Goal: Navigation & Orientation: Find specific page/section

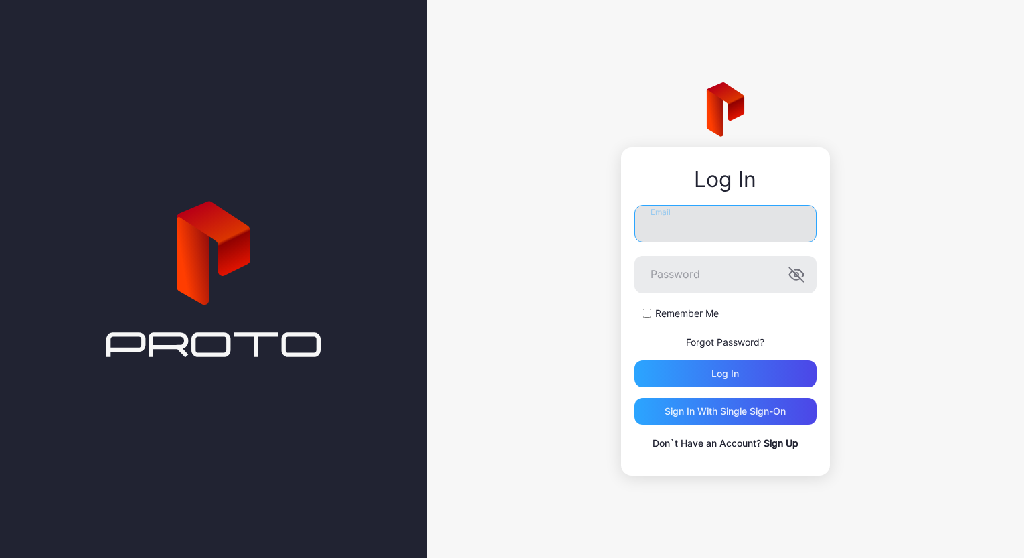
click at [662, 229] on input "Email" at bounding box center [726, 223] width 182 height 37
type input "**********"
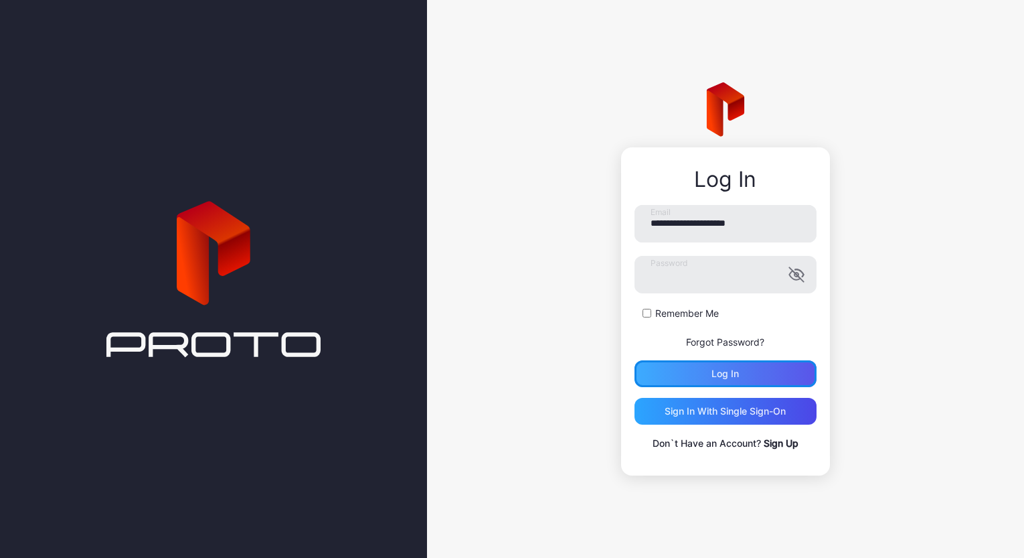
click at [714, 372] on div "Log in" at bounding box center [725, 373] width 27 height 11
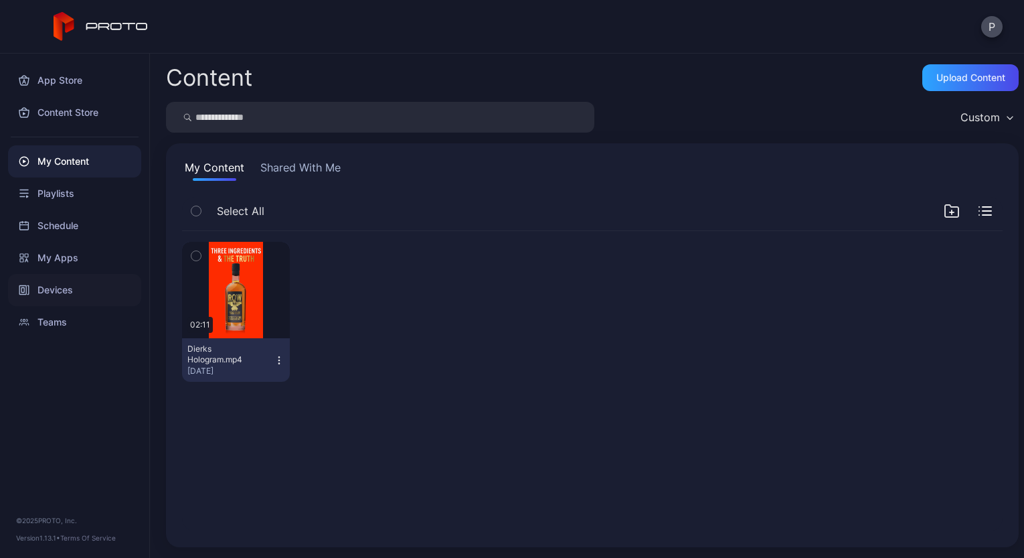
click at [57, 291] on div "Devices" at bounding box center [74, 290] width 133 height 32
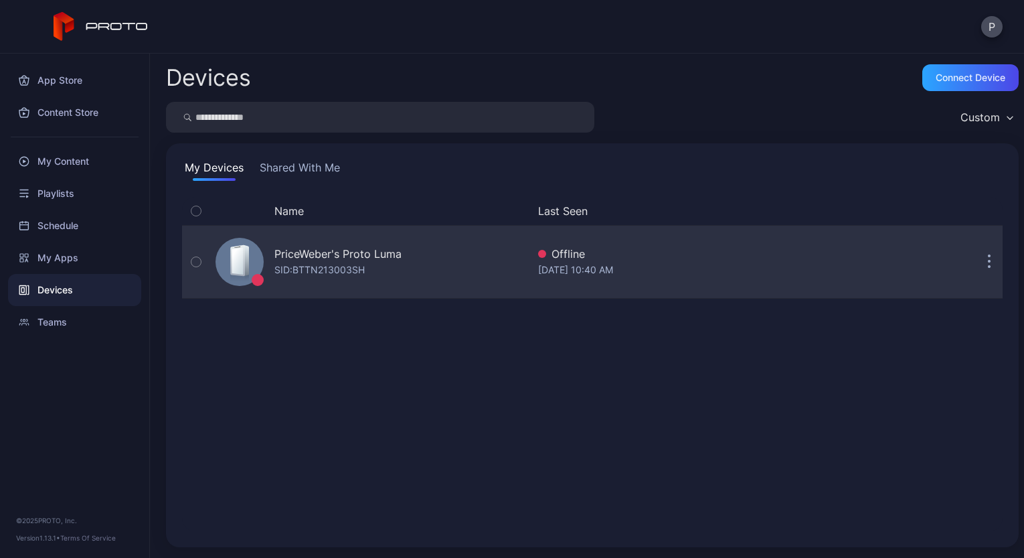
click at [200, 262] on icon "button" at bounding box center [196, 261] width 9 height 15
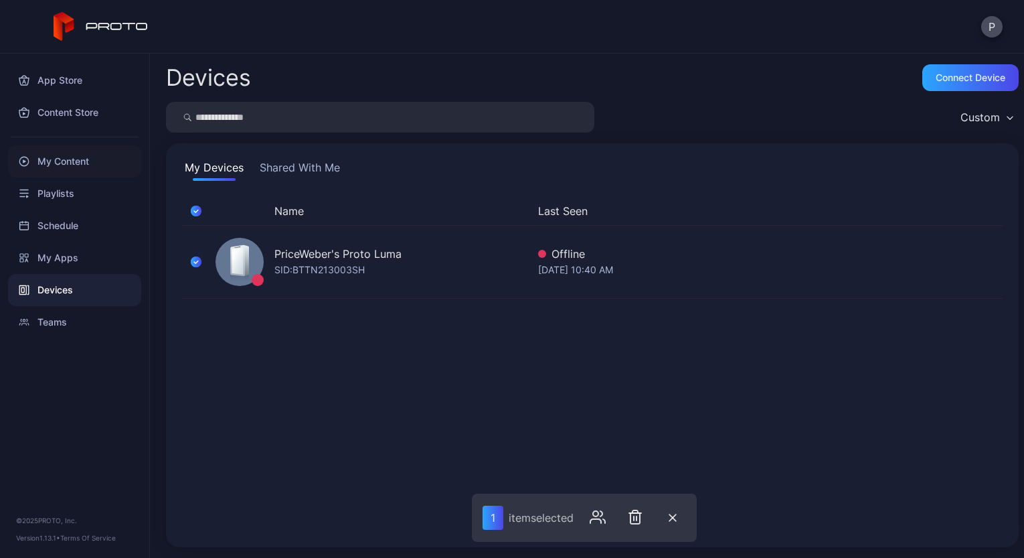
click at [66, 163] on div "My Content" at bounding box center [74, 161] width 133 height 32
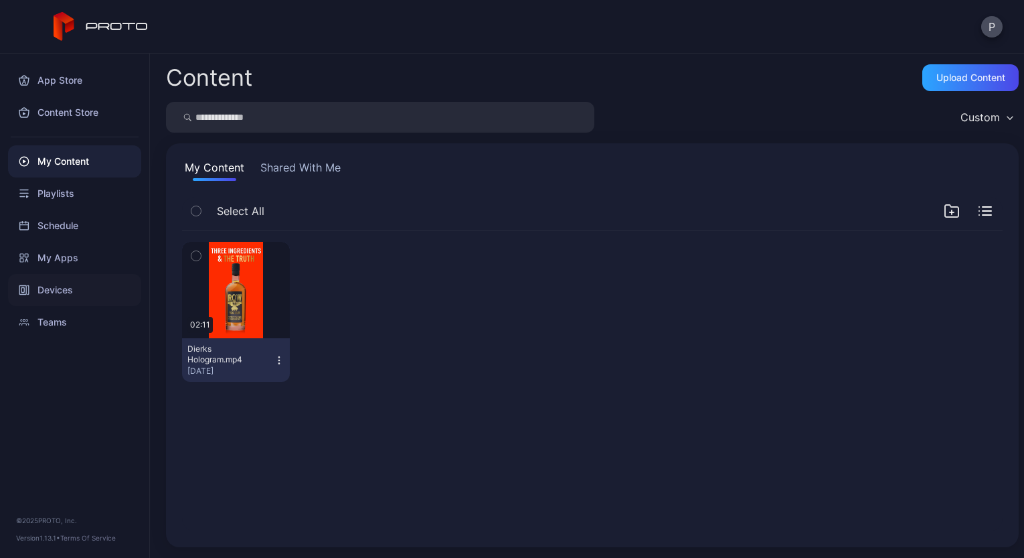
click at [62, 289] on div "Devices" at bounding box center [74, 290] width 133 height 32
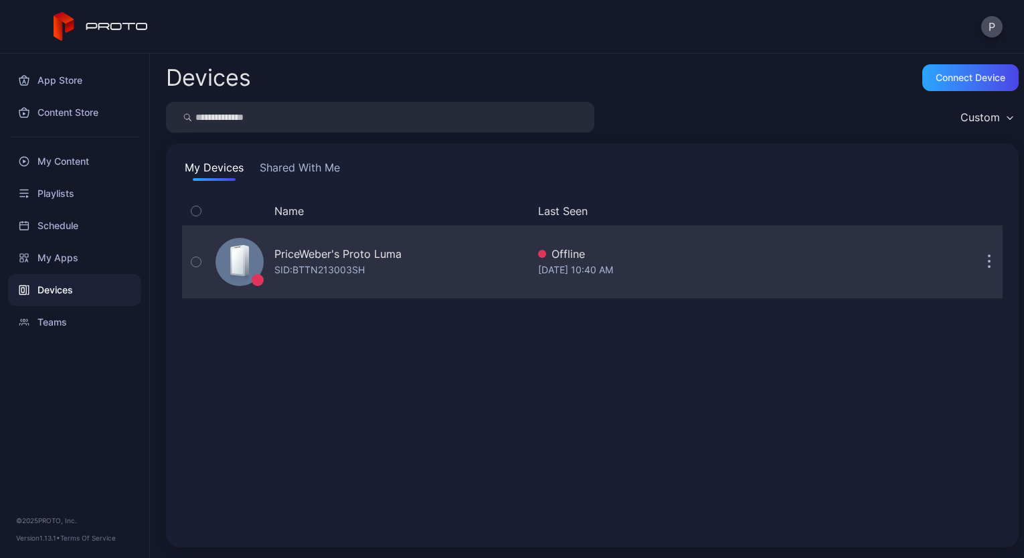
click at [196, 260] on icon "button" at bounding box center [196, 261] width 9 height 15
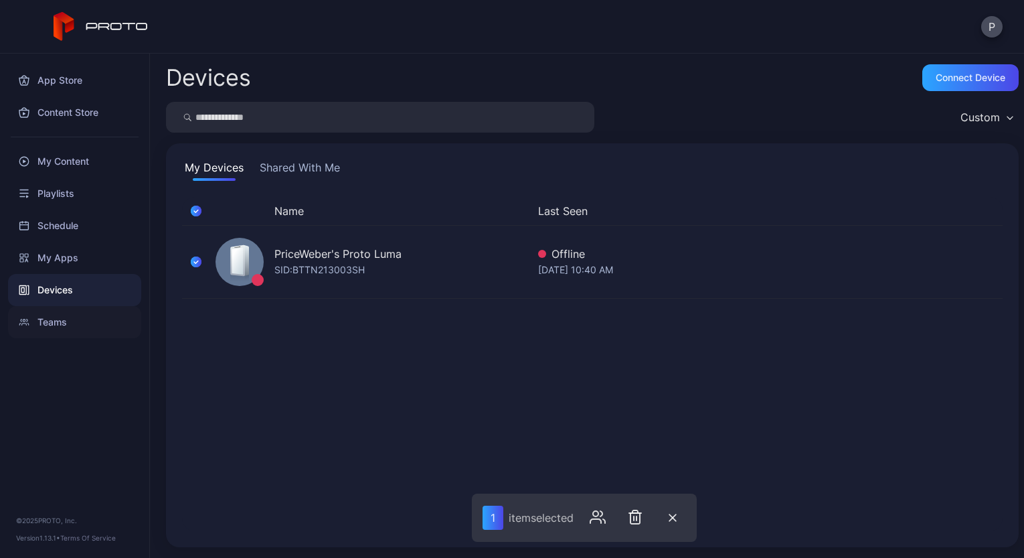
click at [60, 324] on div "Teams" at bounding box center [74, 322] width 133 height 32
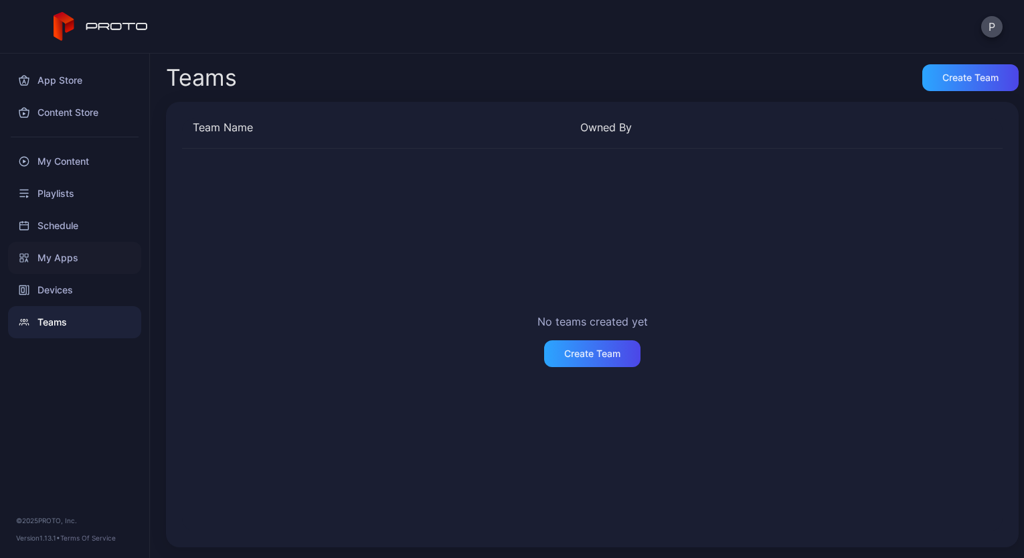
click at [58, 254] on div "My Apps" at bounding box center [74, 258] width 133 height 32
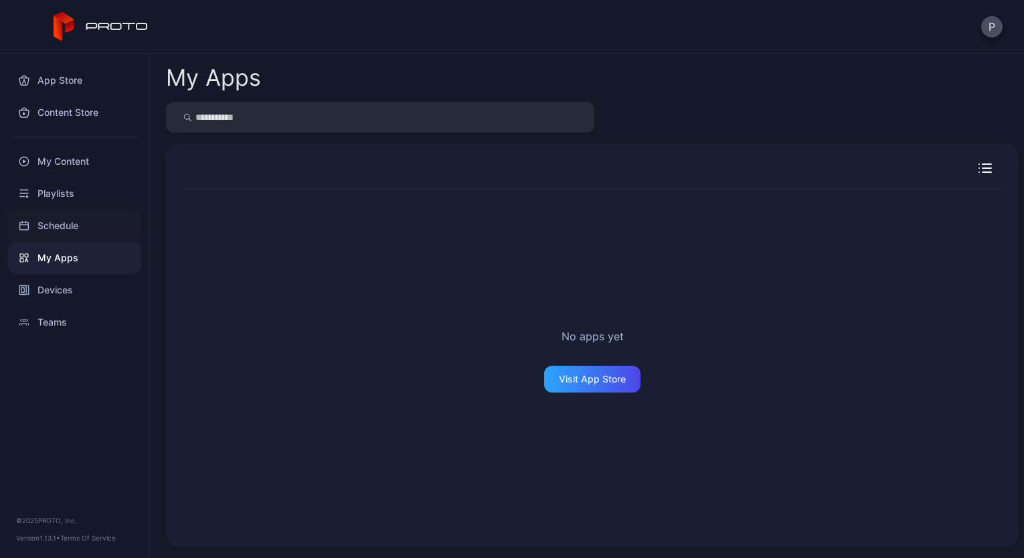
click at [57, 228] on div "Schedule" at bounding box center [74, 226] width 133 height 32
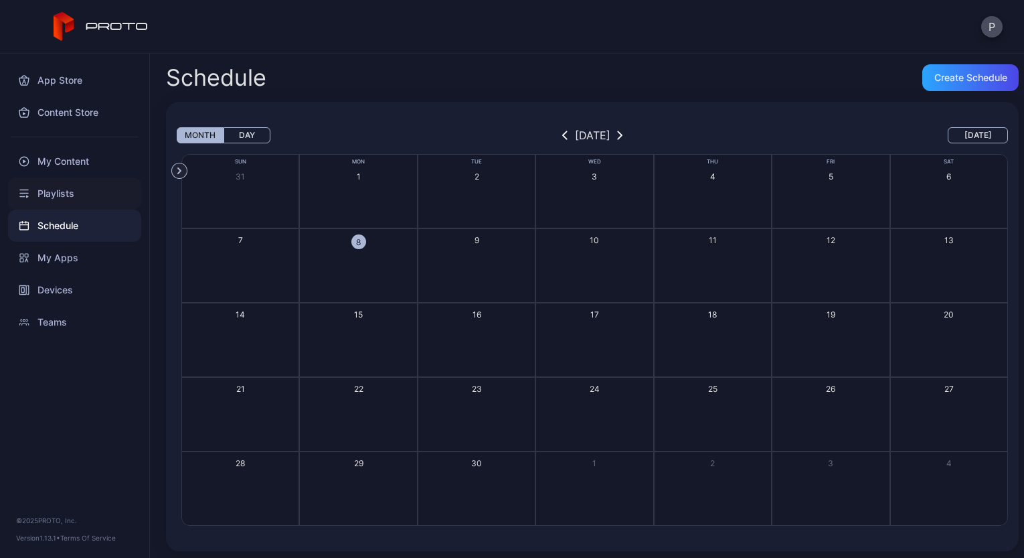
click at [61, 190] on div "Playlists" at bounding box center [74, 193] width 133 height 32
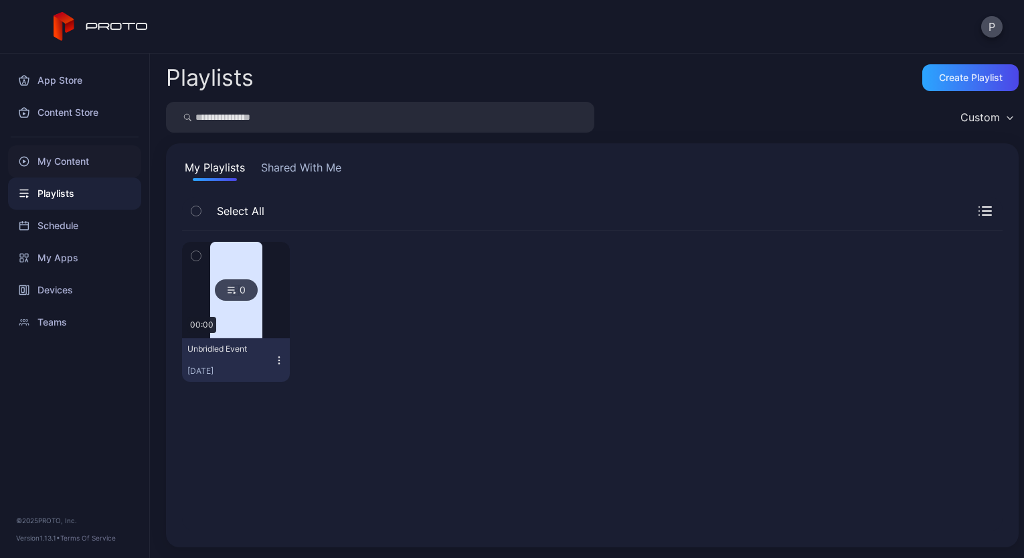
click at [72, 161] on div "My Content" at bounding box center [74, 161] width 133 height 32
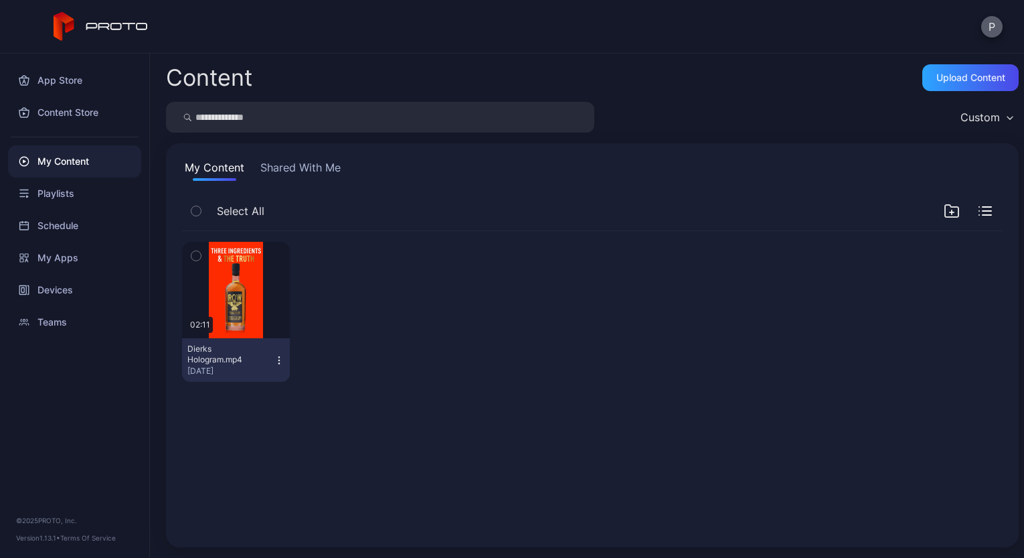
click at [993, 29] on button "P" at bounding box center [992, 26] width 21 height 21
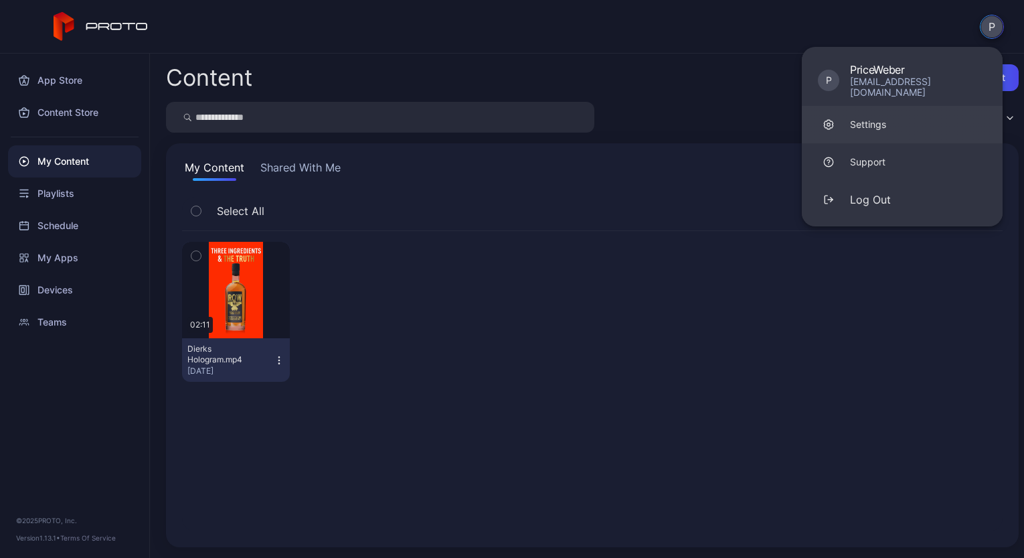
click at [865, 118] on div "Settings" at bounding box center [868, 124] width 36 height 13
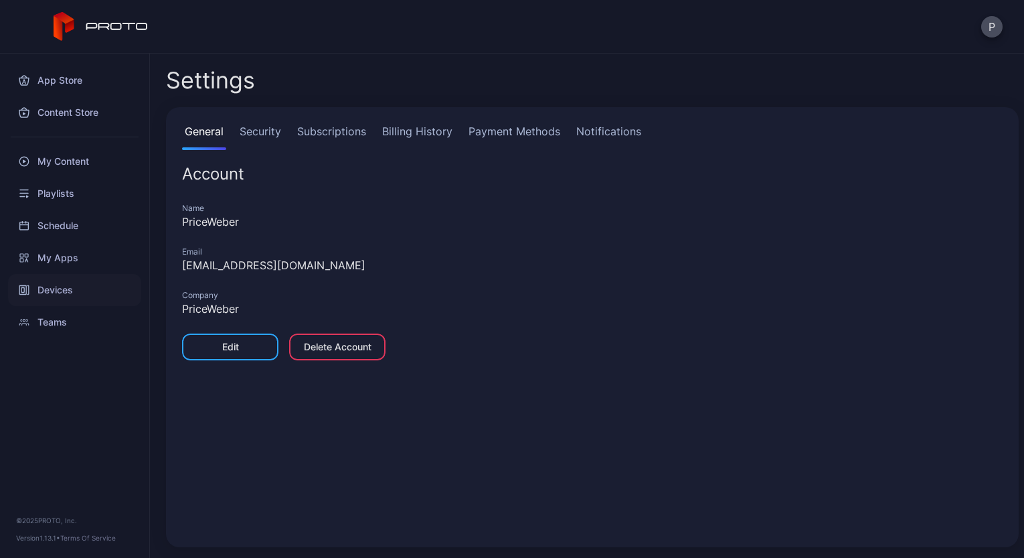
click at [52, 289] on div "Devices" at bounding box center [74, 290] width 133 height 32
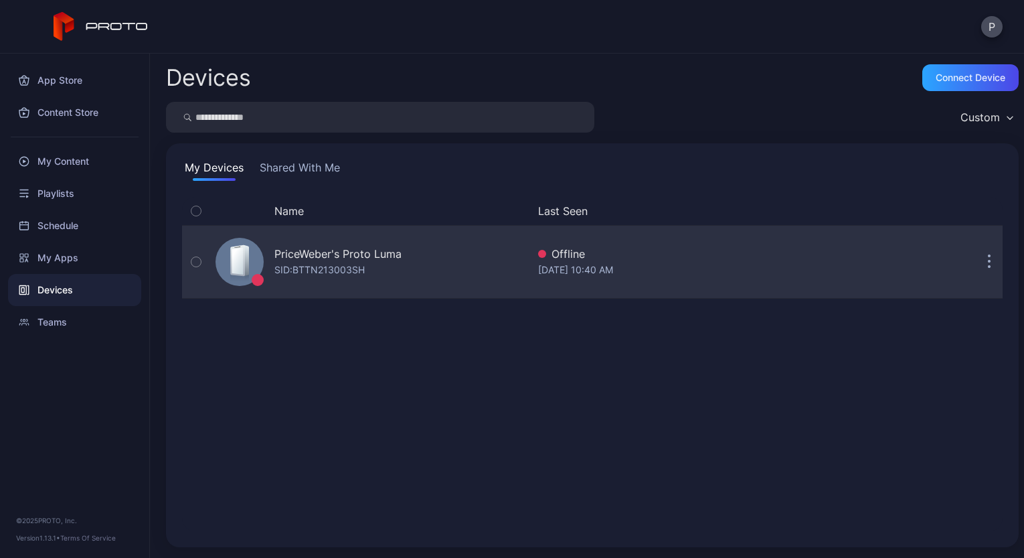
click at [193, 260] on icon "button" at bounding box center [196, 261] width 9 height 15
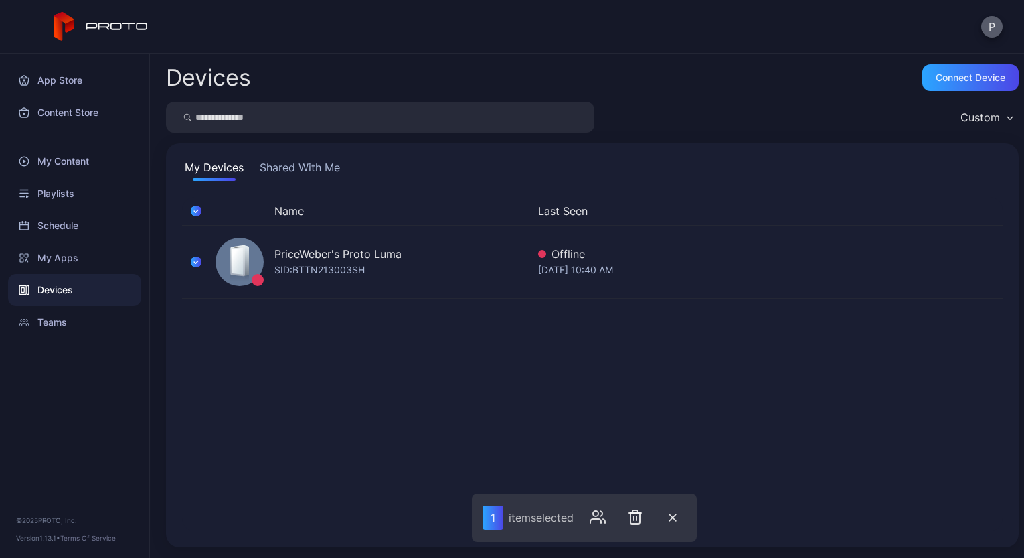
click at [988, 25] on button "P" at bounding box center [992, 26] width 21 height 21
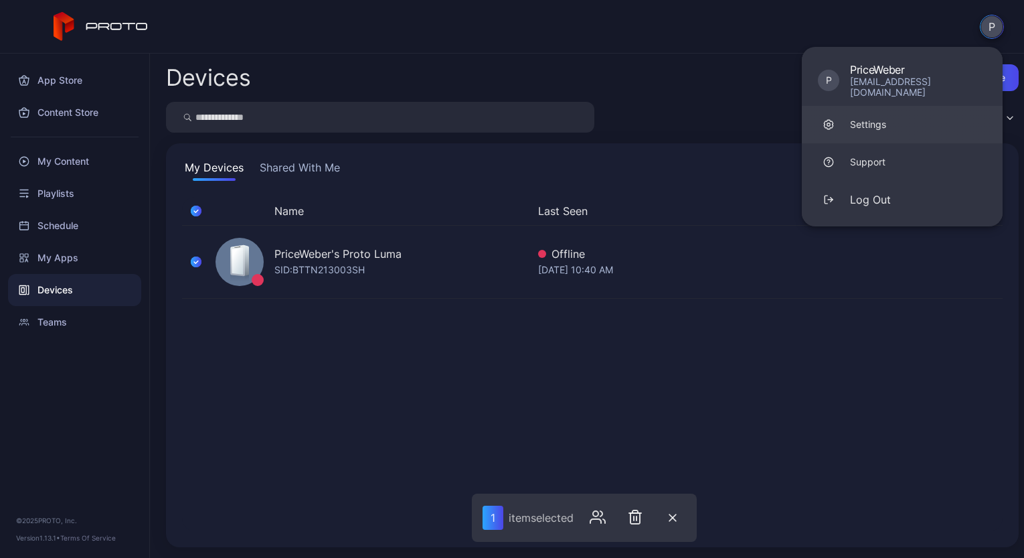
click at [872, 118] on div "Settings" at bounding box center [868, 124] width 36 height 13
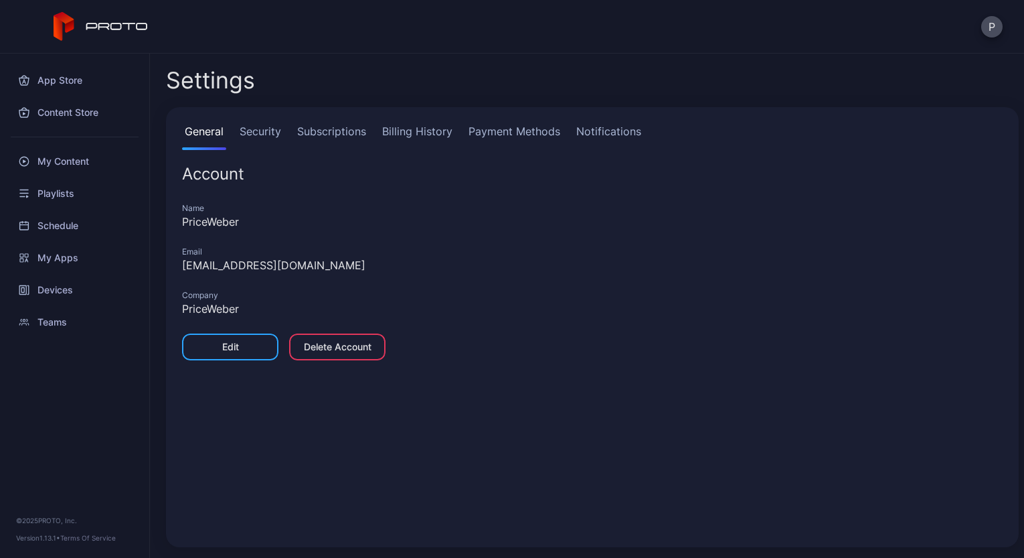
click at [427, 135] on link "Billing History" at bounding box center [418, 136] width 76 height 27
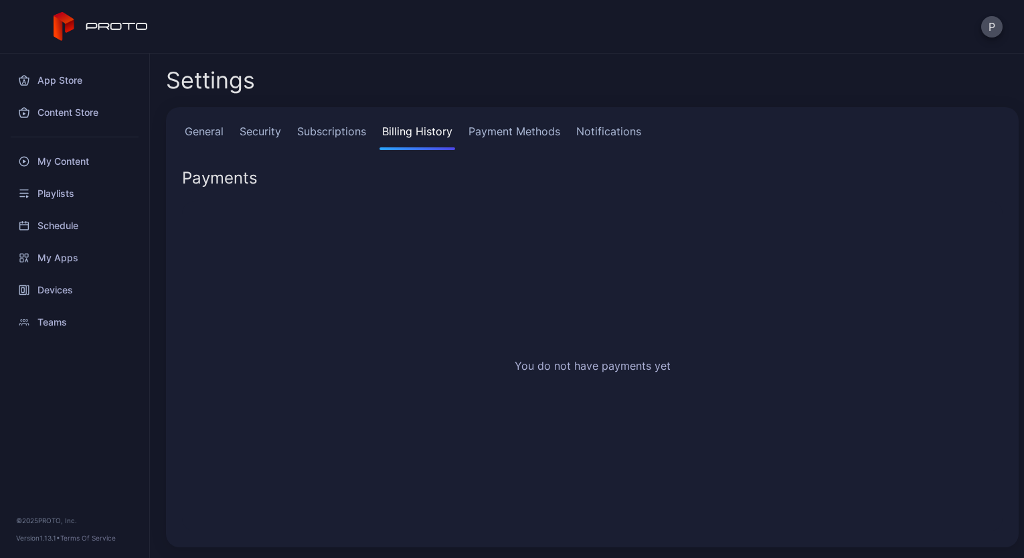
click at [516, 132] on link "Payment Methods" at bounding box center [514, 136] width 97 height 27
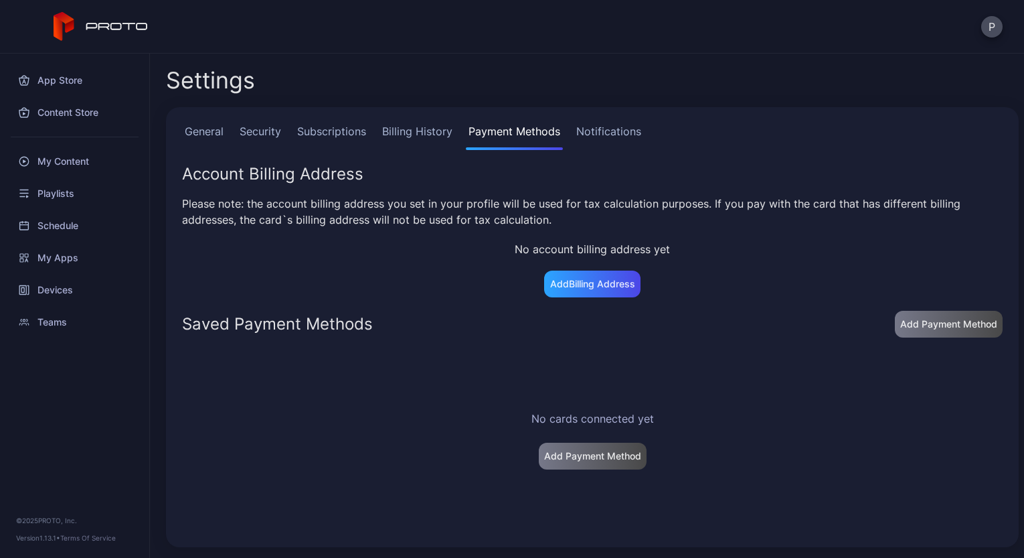
click at [605, 130] on link "Notifications" at bounding box center [609, 136] width 70 height 27
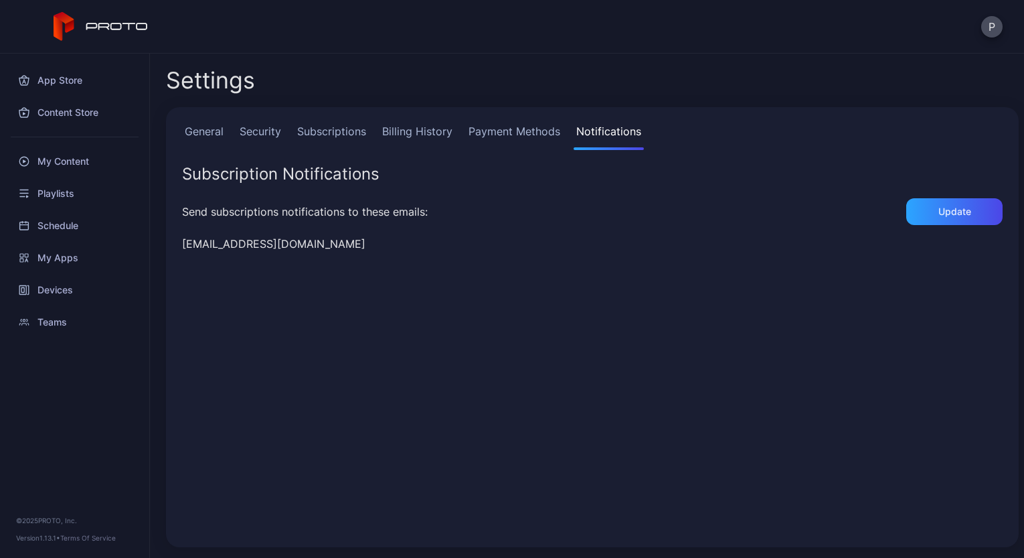
click at [325, 131] on link "Subscriptions" at bounding box center [332, 136] width 74 height 27
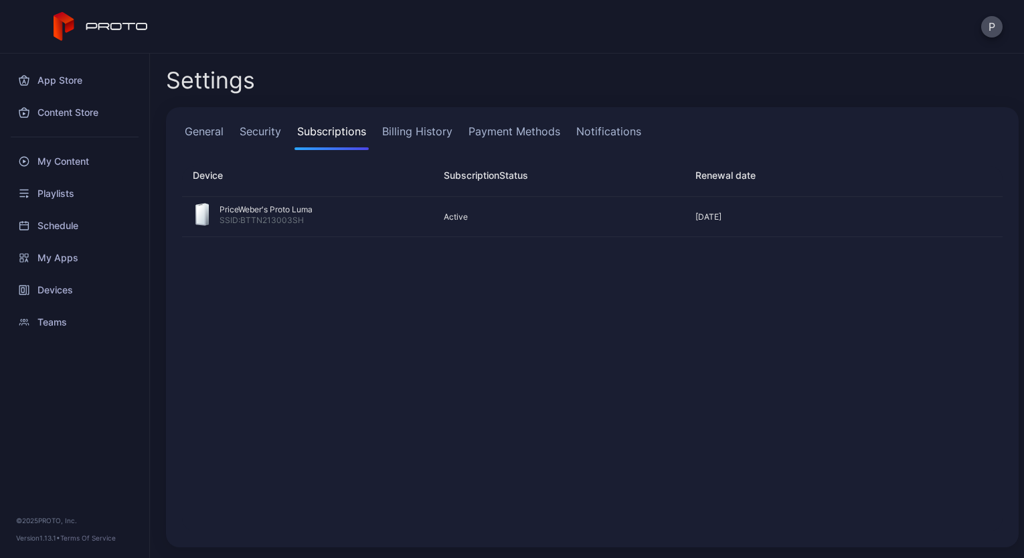
click at [251, 135] on link "Security" at bounding box center [260, 136] width 47 height 27
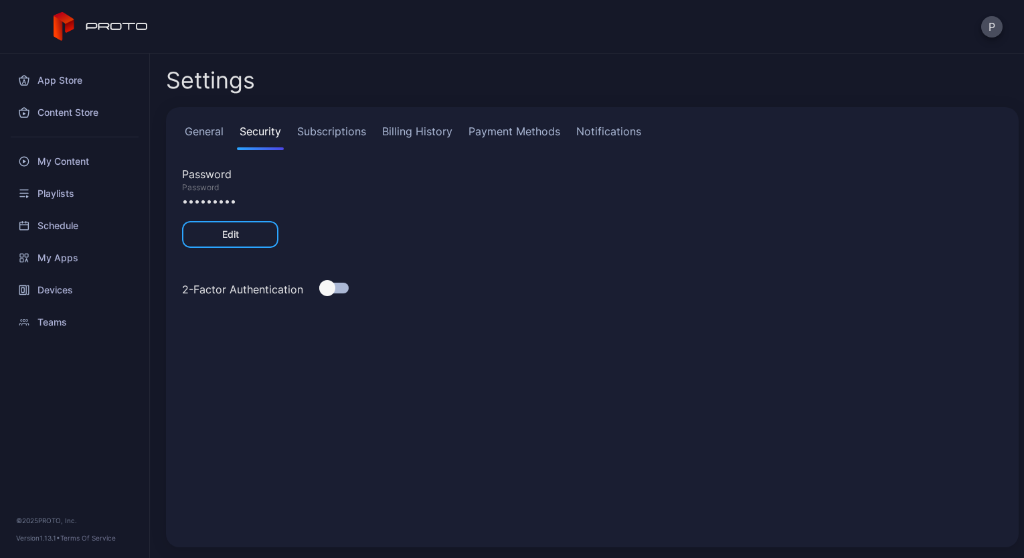
click at [337, 127] on link "Subscriptions" at bounding box center [332, 136] width 74 height 27
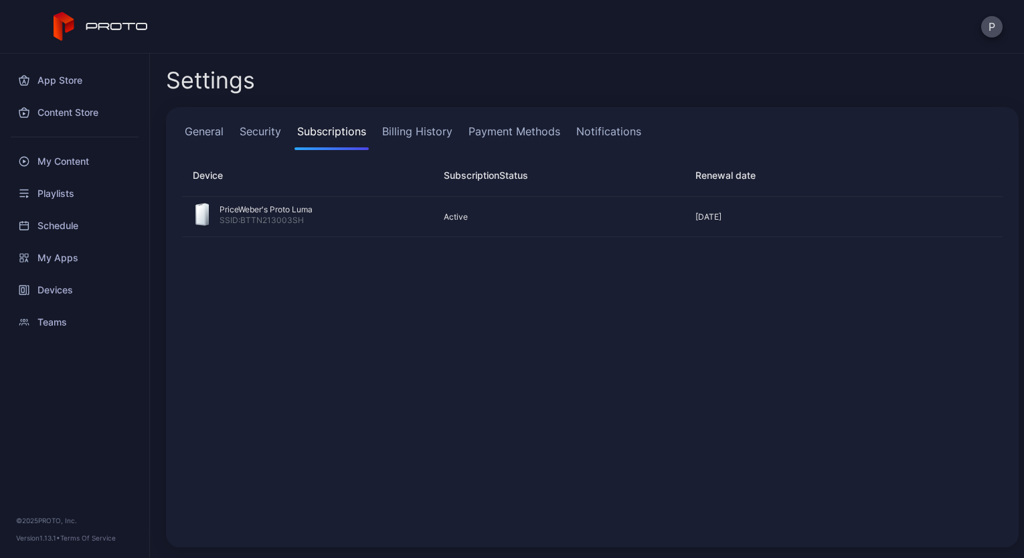
click at [187, 127] on link "General" at bounding box center [204, 136] width 44 height 27
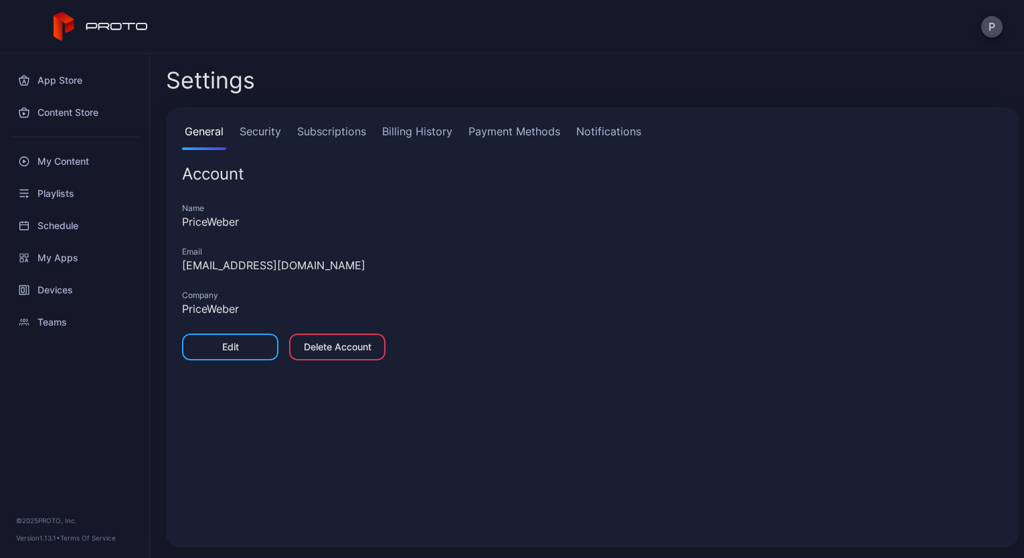
click at [78, 425] on div "App Store Content Store My Content Playlists Schedule My Apps Devices Teams © 2…" at bounding box center [75, 306] width 150 height 504
click at [233, 349] on div "Edit" at bounding box center [230, 346] width 17 height 11
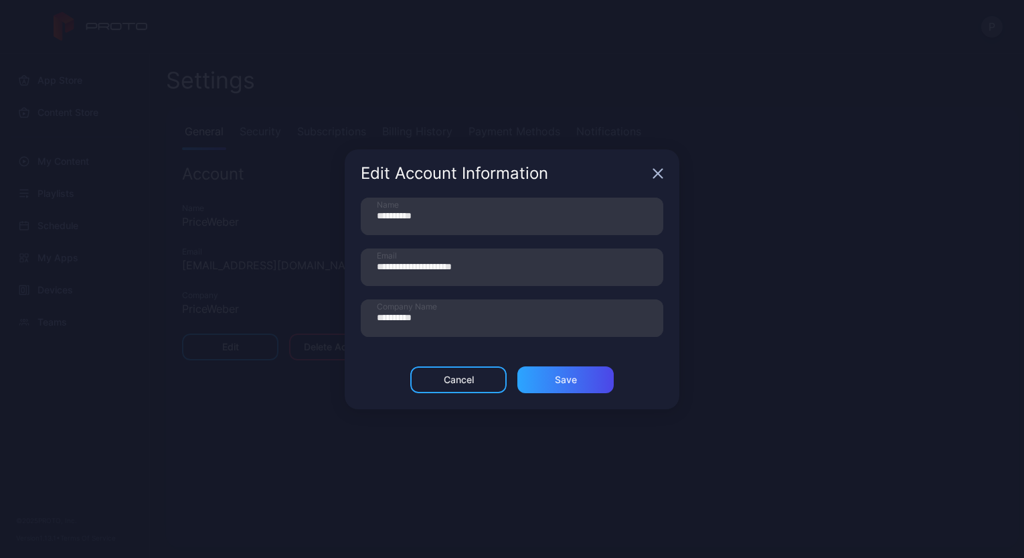
click at [659, 174] on icon "button" at bounding box center [658, 173] width 9 height 9
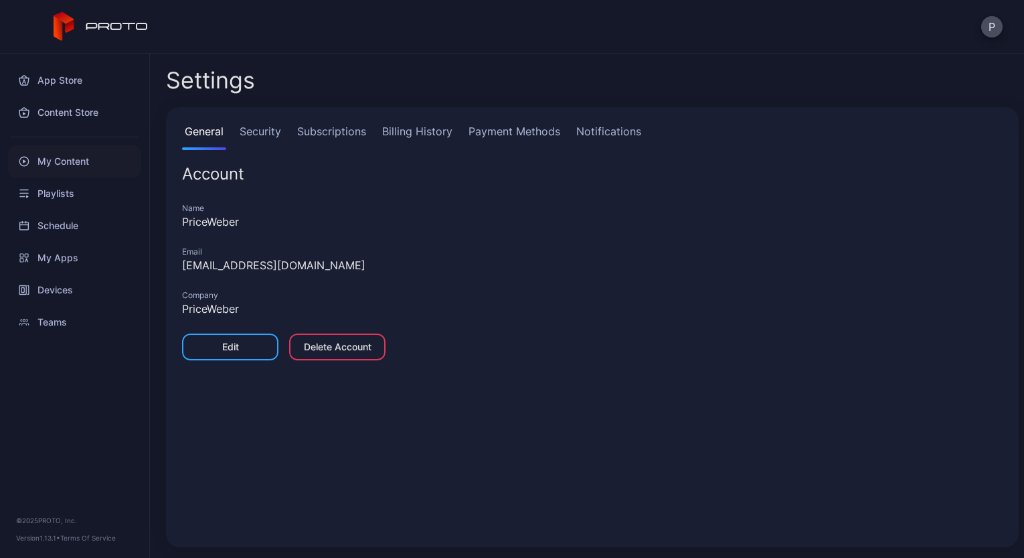
click at [51, 163] on div "My Content" at bounding box center [74, 161] width 133 height 32
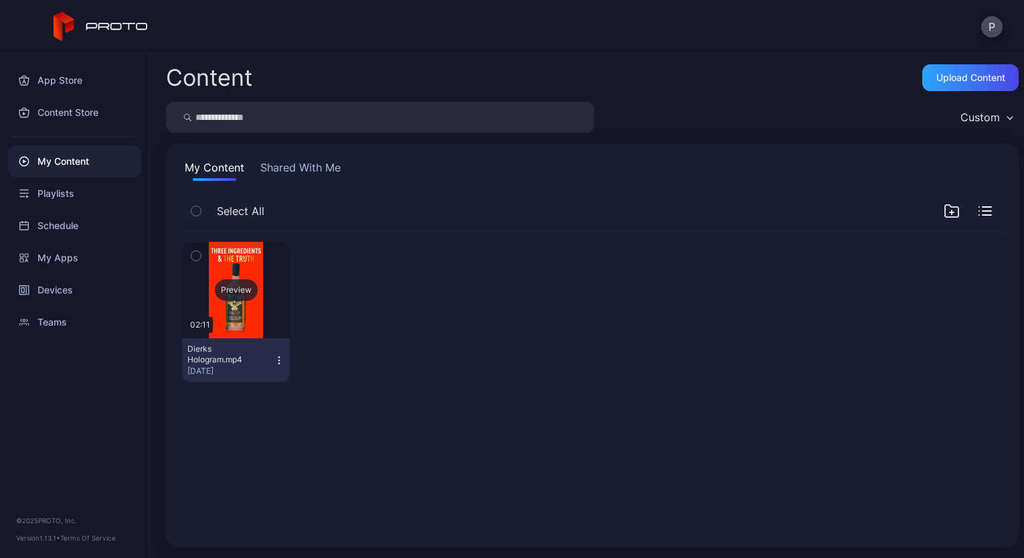
click at [232, 285] on div "Preview" at bounding box center [236, 289] width 43 height 21
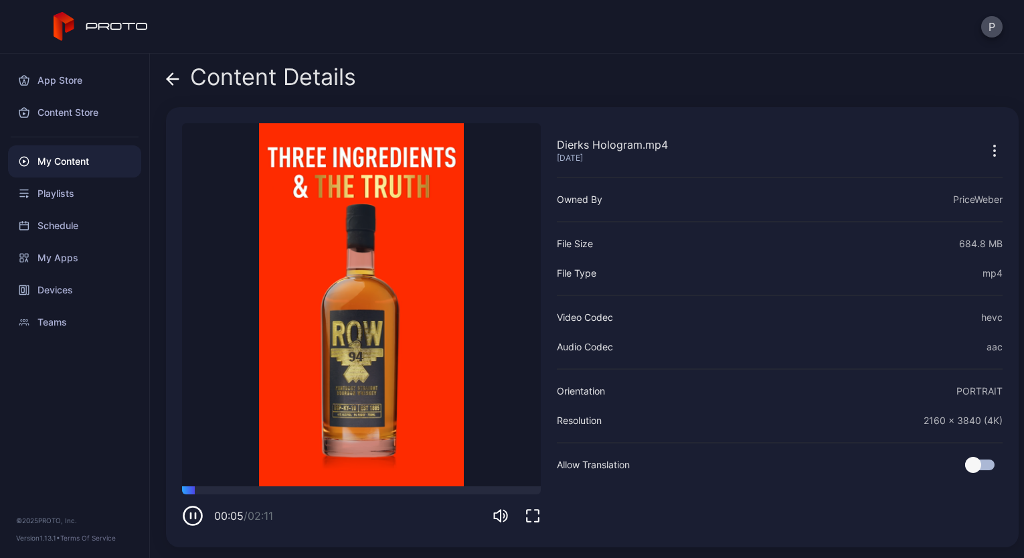
click at [987, 149] on icon "button" at bounding box center [995, 151] width 16 height 16
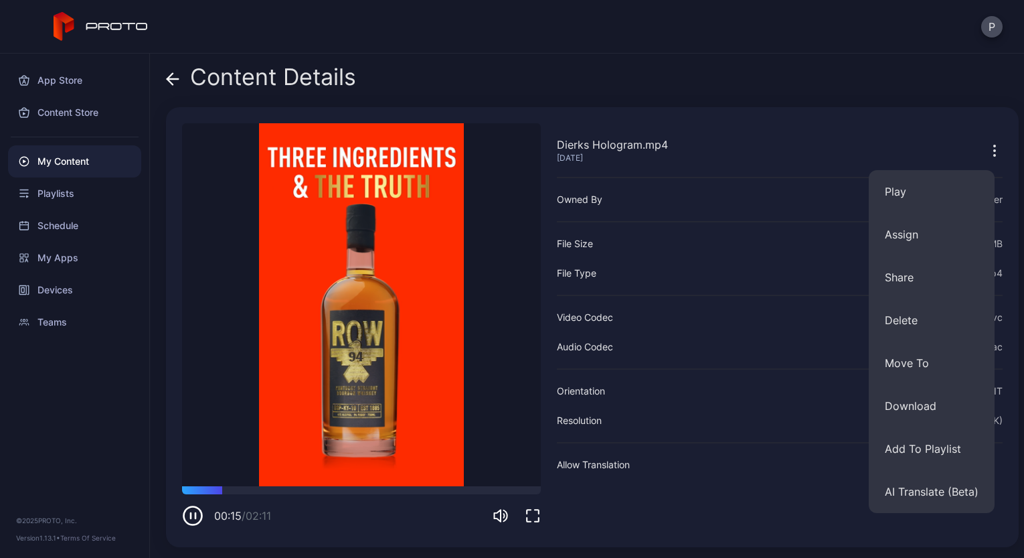
click at [987, 137] on button "button" at bounding box center [995, 150] width 16 height 27
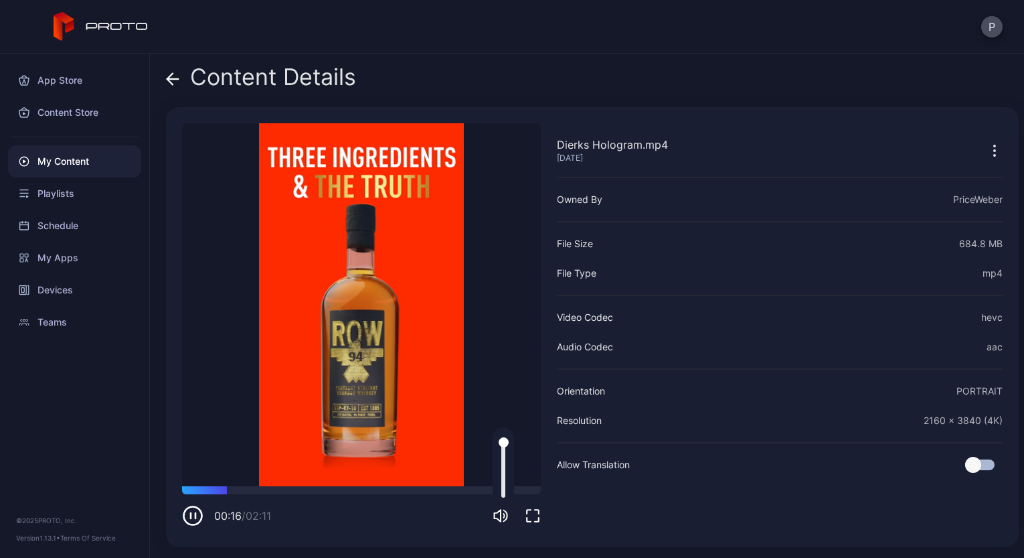
click at [502, 518] on icon "button" at bounding box center [501, 516] width 16 height 16
drag, startPoint x: 505, startPoint y: 492, endPoint x: 500, endPoint y: 480, distance: 12.9
click at [500, 480] on div at bounding box center [504, 480] width 10 height 10
click at [987, 151] on icon "button" at bounding box center [995, 151] width 16 height 16
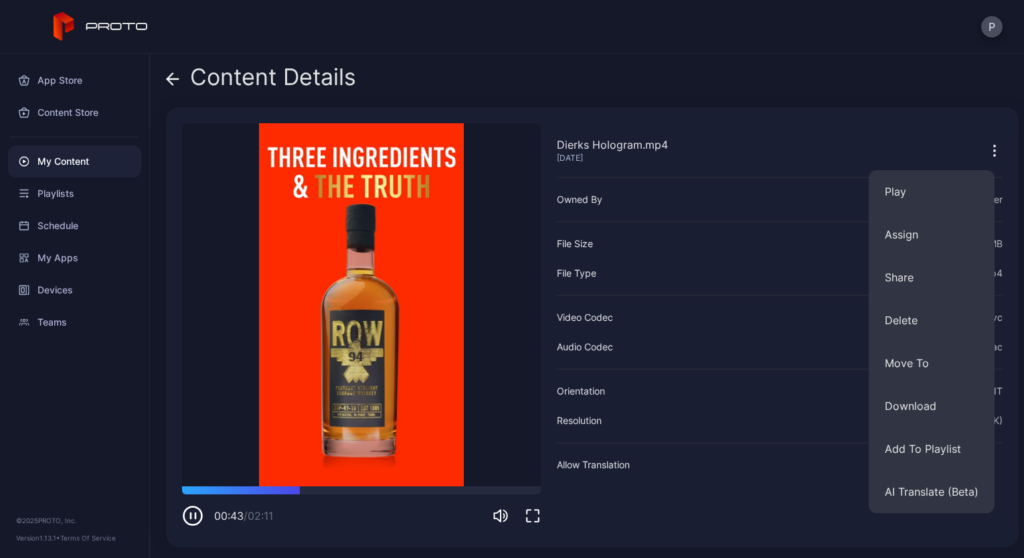
click at [905, 113] on div "Dierks Hologram.mp4 [DATE] Sorry, your browser doesn‘t support embedded videos …" at bounding box center [592, 327] width 853 height 440
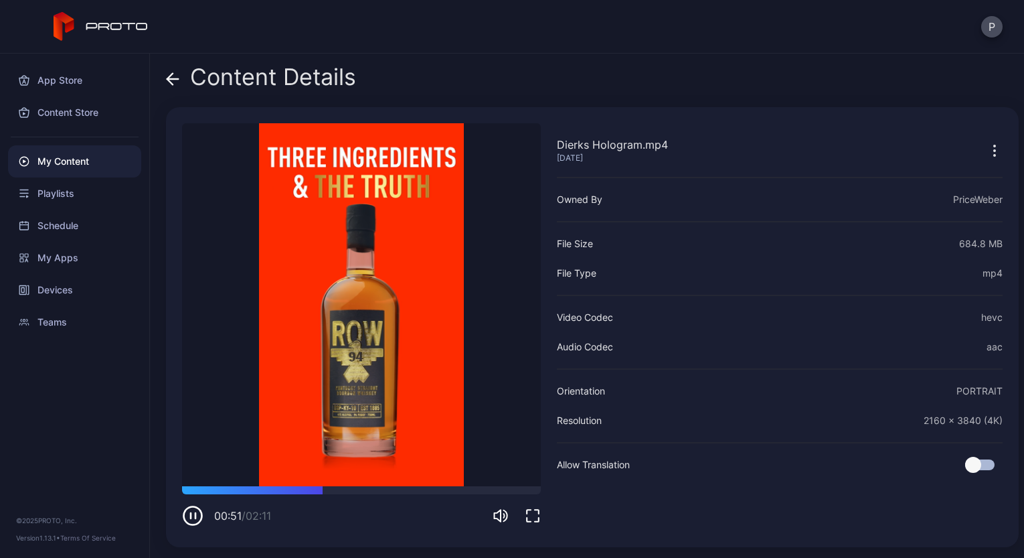
click at [192, 520] on icon "button" at bounding box center [192, 515] width 21 height 21
click at [55, 293] on div "Devices" at bounding box center [74, 290] width 133 height 32
